Goal: Information Seeking & Learning: Learn about a topic

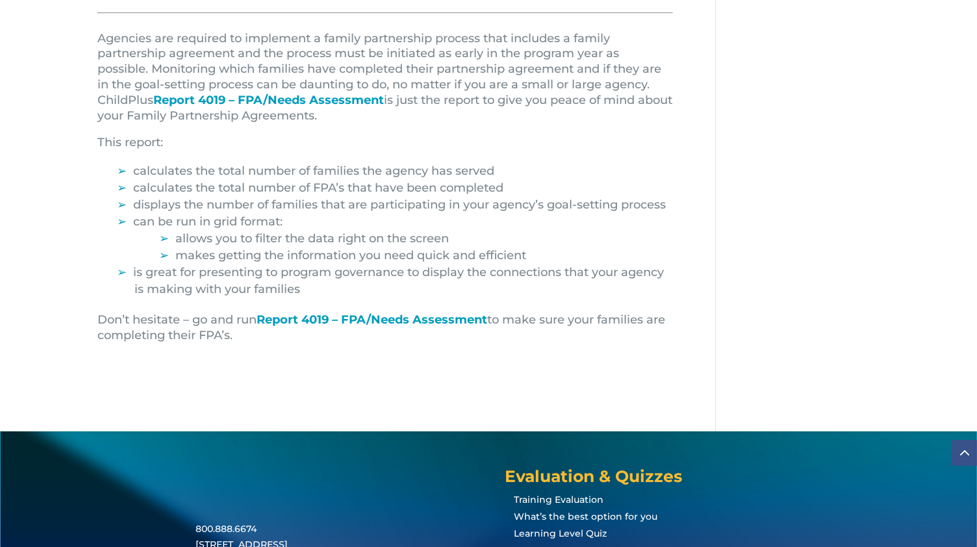
scroll to position [745, 0]
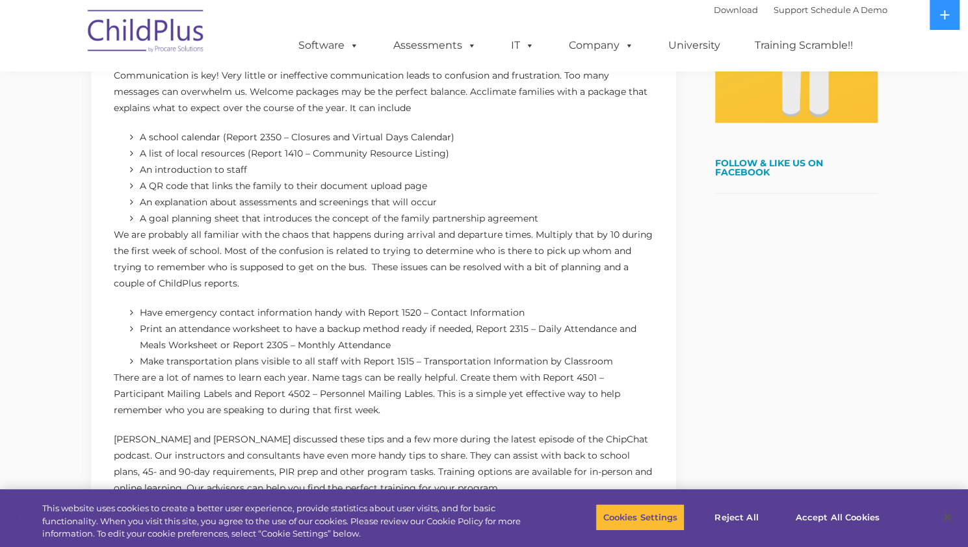
scroll to position [441, 0]
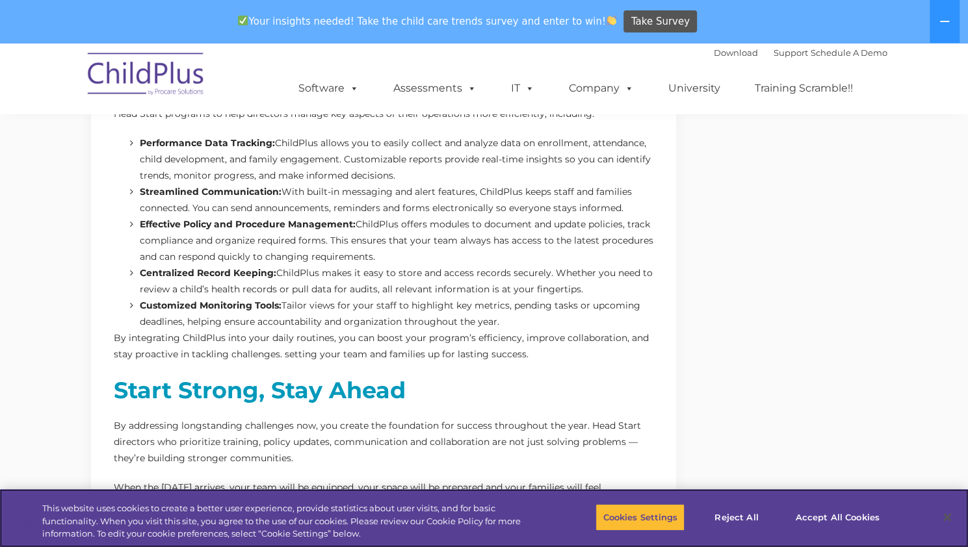
scroll to position [3128, 0]
